Goal: Browse casually

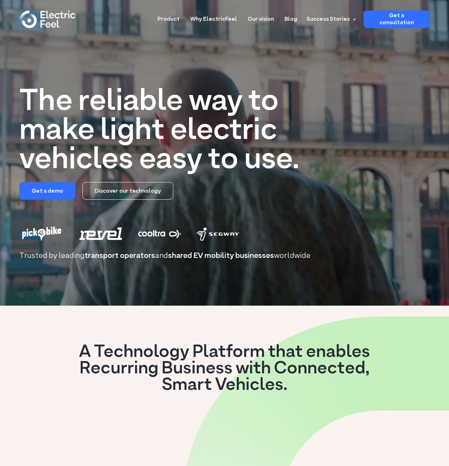
click at [107, 355] on h3 "A Technology Platform that enables Recurring Business with Connected, Smart Veh…" at bounding box center [225, 368] width 308 height 49
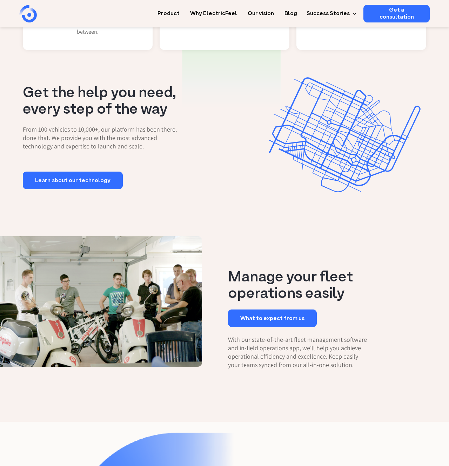
scroll to position [479, 0]
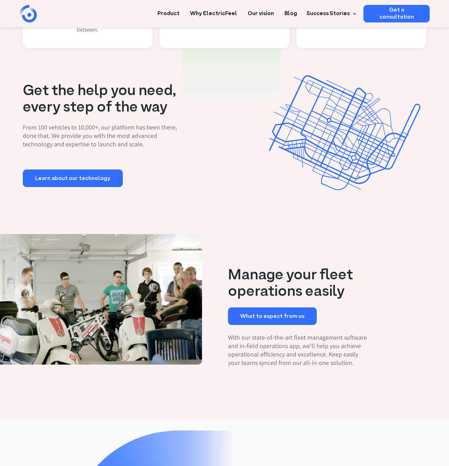
click at [266, 279] on h3 "Manage your fleet operations easily" at bounding box center [299, 283] width 143 height 33
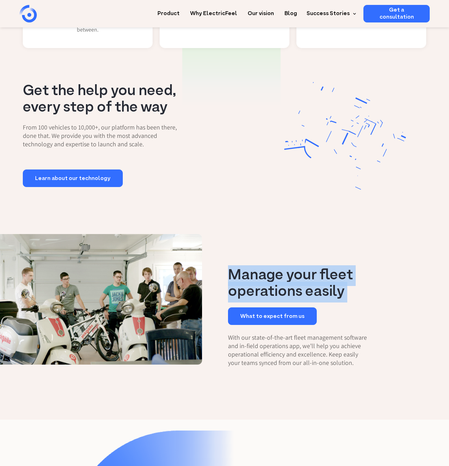
click at [67, 91] on h3 "Get the help you need, every step of the way" at bounding box center [113, 99] width 180 height 33
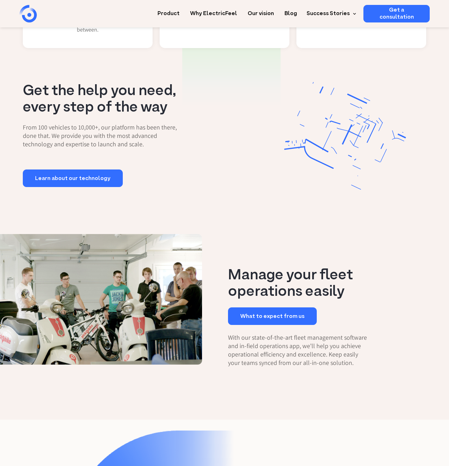
click at [67, 91] on h3 "Get the help you need, every step of the way" at bounding box center [113, 99] width 180 height 33
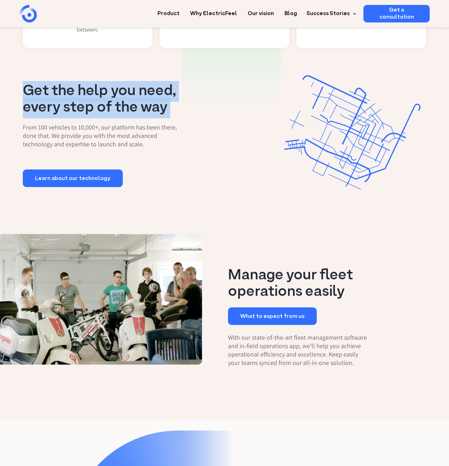
click at [67, 91] on h3 "Get the help you need, every step of the way" at bounding box center [113, 99] width 180 height 33
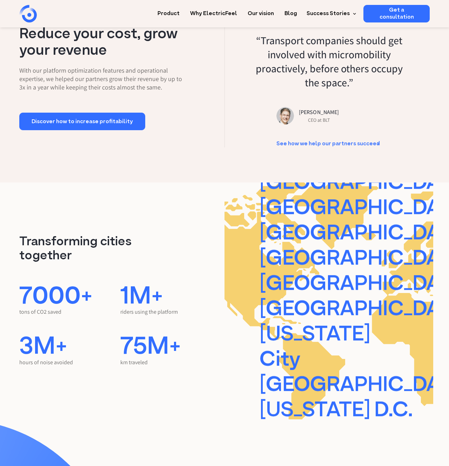
scroll to position [1314, 0]
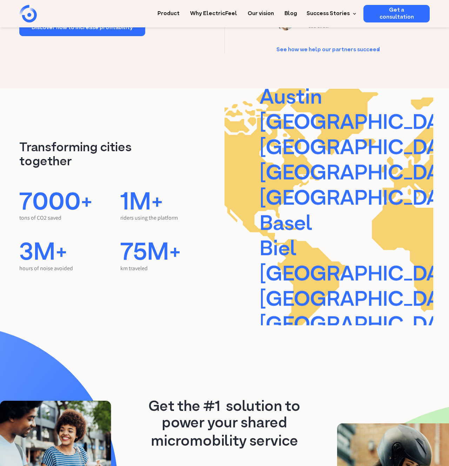
click at [204, 93] on div "Transforming cities together 7000+ tons of CO2 saved 1M+ riders using the platf…" at bounding box center [120, 206] width 209 height 237
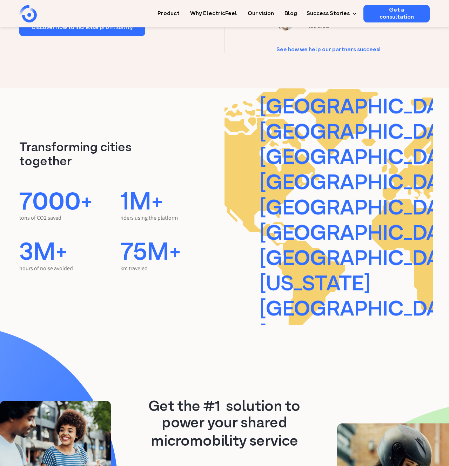
click at [286, 95] on div "[GEOGRAPHIC_DATA] [GEOGRAPHIC_DATA] [GEOGRAPHIC_DATA] [GEOGRAPHIC_DATA] [GEOGRA…" at bounding box center [366, 209] width 212 height 480
